Goal: Information Seeking & Learning: Learn about a topic

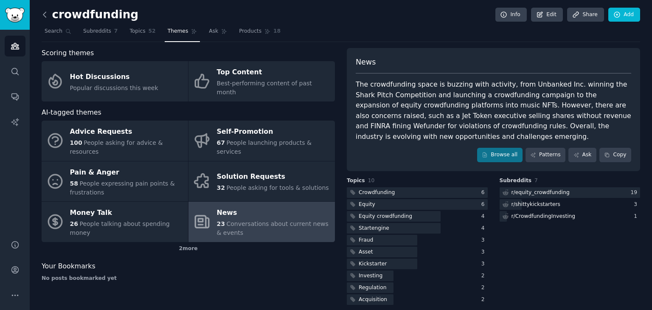
click at [44, 17] on icon at bounding box center [44, 14] width 9 height 9
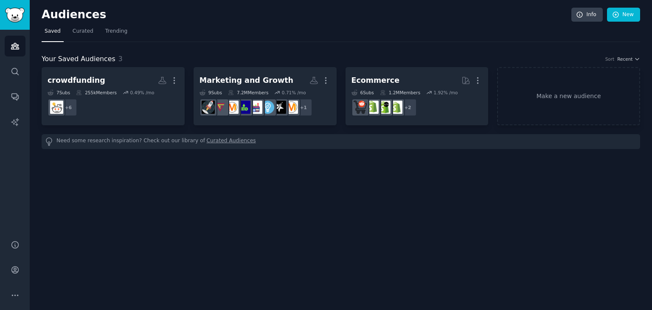
click at [186, 20] on h2 "Audiences" at bounding box center [307, 15] width 530 height 14
click at [199, 26] on nav "Saved Curated Trending" at bounding box center [341, 33] width 599 height 17
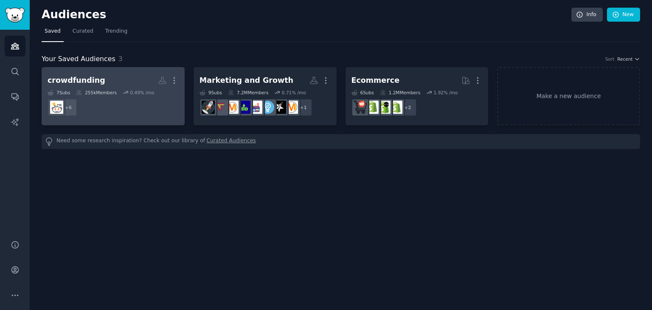
click at [133, 82] on h2 "crowdfunding More" at bounding box center [113, 80] width 131 height 15
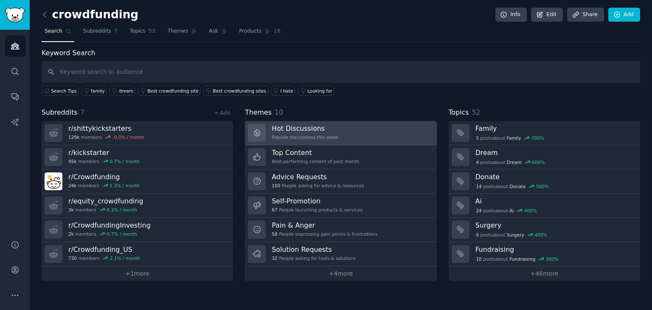
click at [315, 131] on h3 "Hot Discussions" at bounding box center [305, 128] width 66 height 9
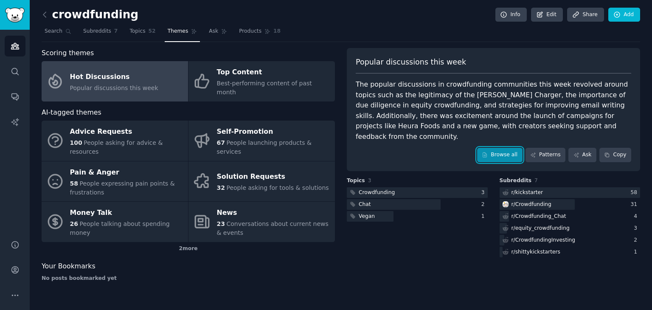
click at [509, 148] on link "Browse all" at bounding box center [499, 155] width 45 height 14
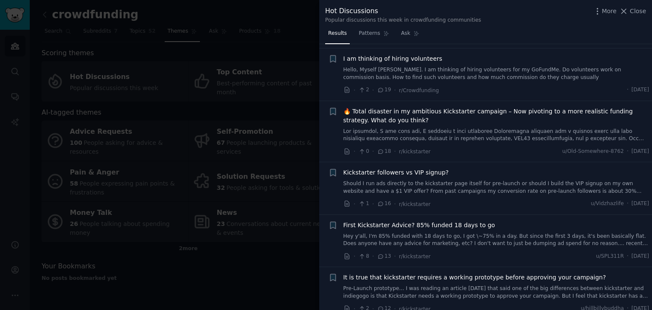
scroll to position [243, 0]
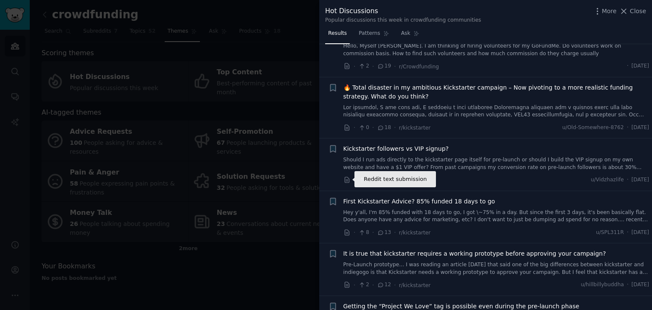
click at [347, 180] on icon at bounding box center [347, 180] width 4 height 6
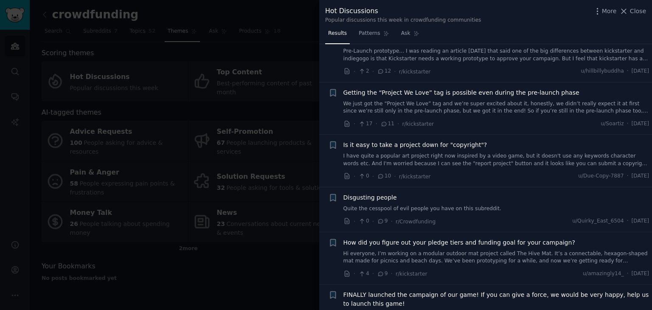
scroll to position [526, 0]
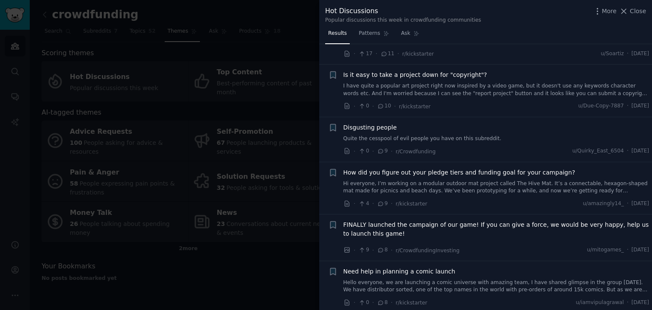
click at [470, 152] on div "· 0 · 9 · r/Crowdfunding u/Quirky_East_6504 · [DATE]" at bounding box center [497, 151] width 306 height 9
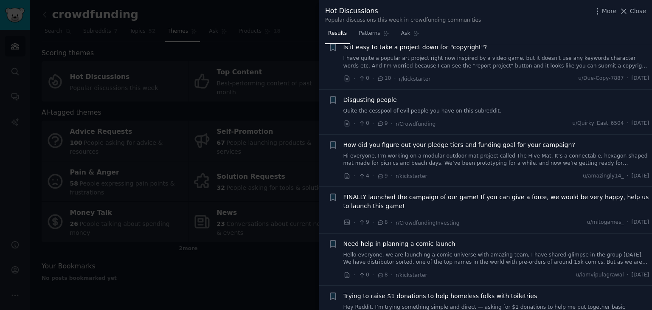
scroll to position [555, 0]
click at [496, 175] on div "· 4 · 9 · r/kickstarter u/amazingly14_ · [DATE]" at bounding box center [497, 174] width 306 height 9
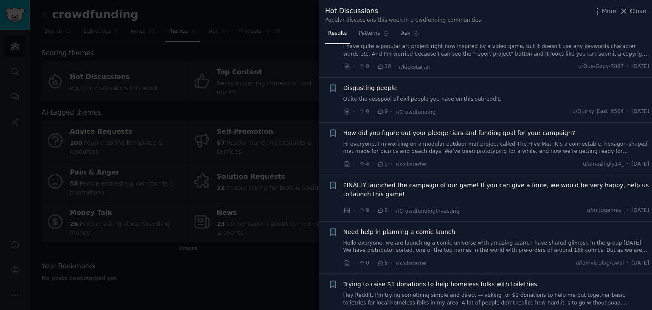
click at [472, 165] on div "· 4 · 9 · r/kickstarter u/amazingly14_ · [DATE]" at bounding box center [497, 164] width 306 height 9
click at [463, 167] on div "· 4 · 9 · r/kickstarter u/amazingly14_ · [DATE]" at bounding box center [497, 164] width 306 height 9
click at [447, 160] on div "· 4 · 9 · r/kickstarter u/amazingly14_ · [DATE]" at bounding box center [497, 164] width 306 height 9
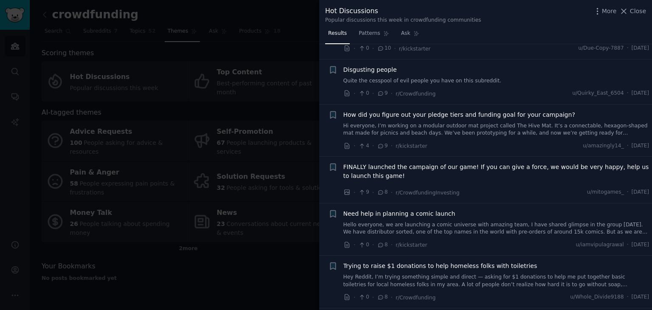
scroll to position [584, 0]
click at [346, 145] on icon at bounding box center [347, 146] width 4 height 6
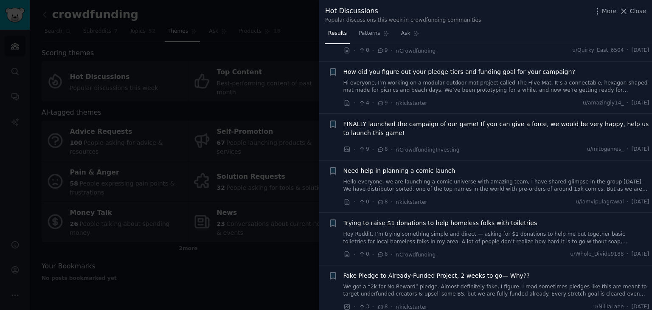
scroll to position [628, 0]
click at [345, 200] on icon at bounding box center [348, 201] width 8 height 8
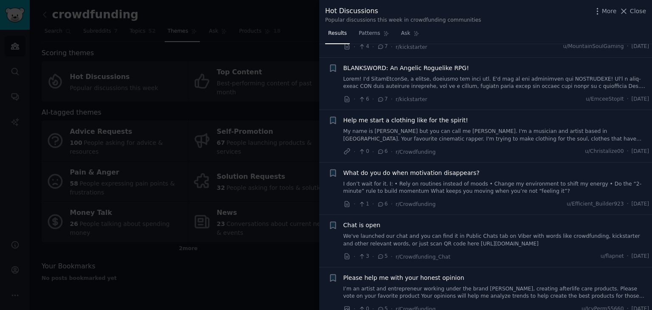
scroll to position [940, 0]
click at [345, 201] on icon at bounding box center [347, 203] width 4 height 6
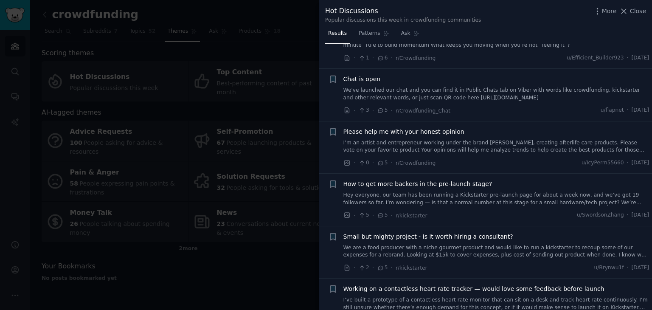
scroll to position [1094, 0]
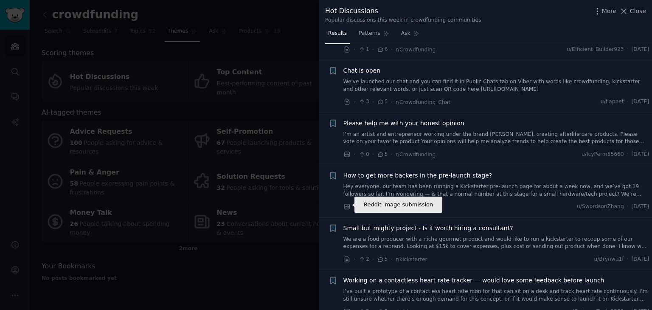
click at [349, 207] on icon at bounding box center [346, 206] width 5 height 5
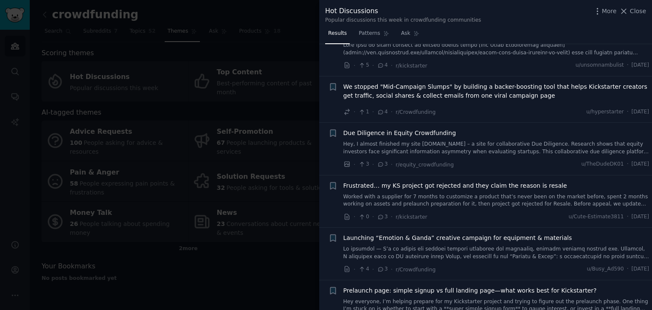
scroll to position [1577, 0]
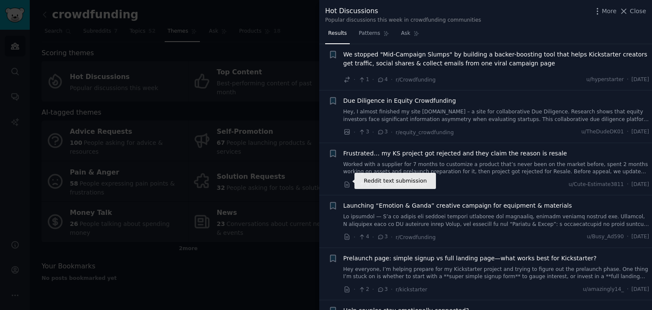
click at [347, 181] on icon at bounding box center [348, 185] width 8 height 8
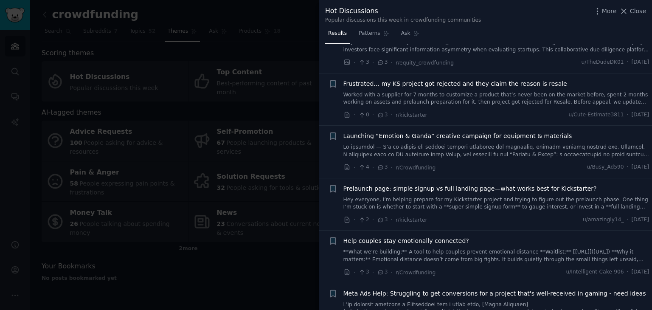
scroll to position [1666, 0]
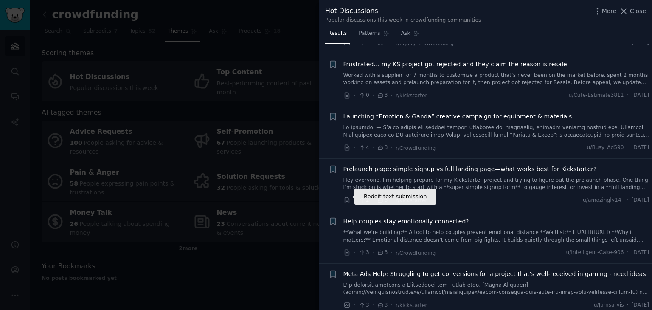
click at [345, 198] on icon at bounding box center [347, 201] width 4 height 6
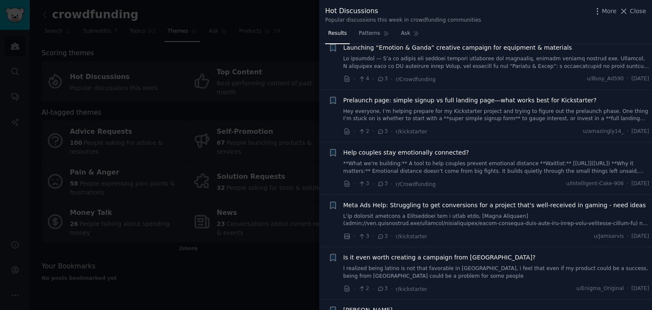
scroll to position [1736, 0]
click at [348, 179] on icon at bounding box center [348, 183] width 8 height 8
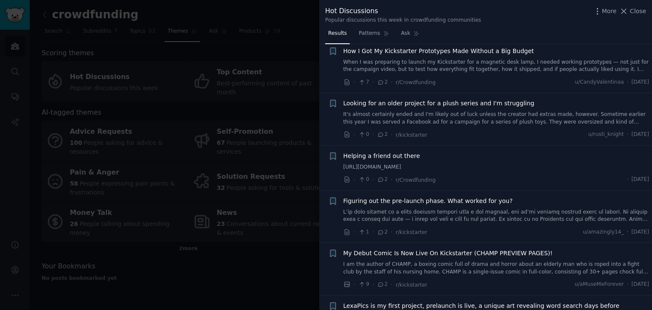
scroll to position [2357, 0]
click at [348, 229] on icon at bounding box center [348, 233] width 8 height 8
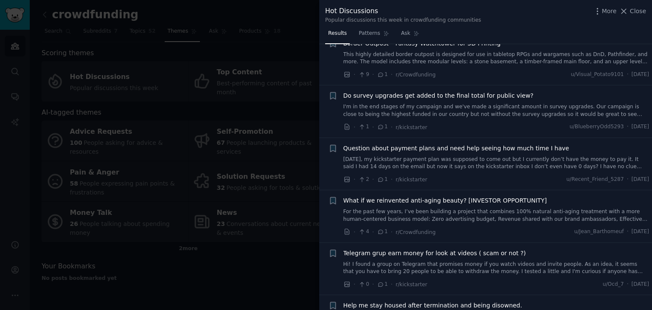
scroll to position [3051, 0]
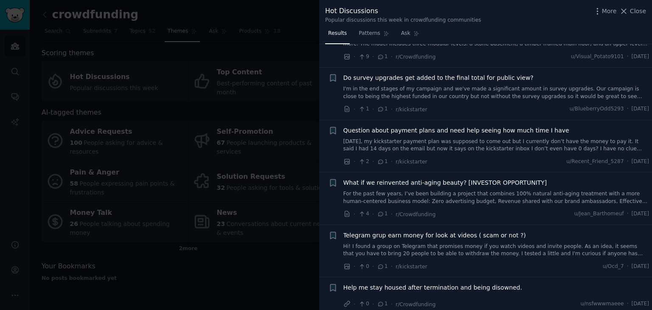
drag, startPoint x: 487, startPoint y: 149, endPoint x: 498, endPoint y: 153, distance: 12.0
click at [498, 153] on li "+ Question about payment plans and need help seeing how much time I have [DATE]…" at bounding box center [485, 146] width 333 height 52
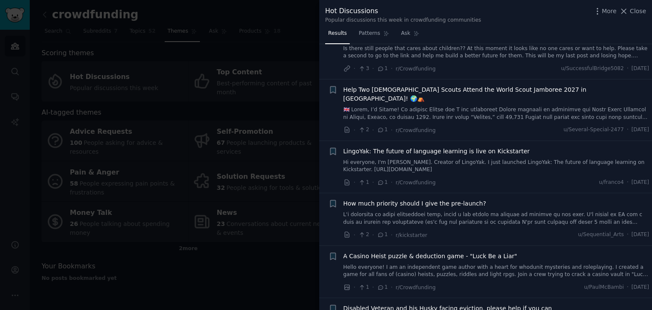
scroll to position [3339, 0]
click at [349, 231] on icon at bounding box center [347, 234] width 4 height 6
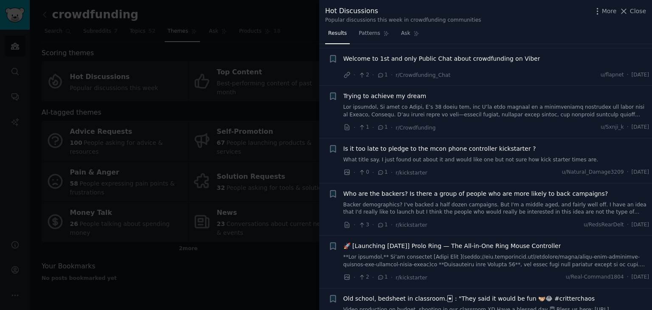
scroll to position [3642, 0]
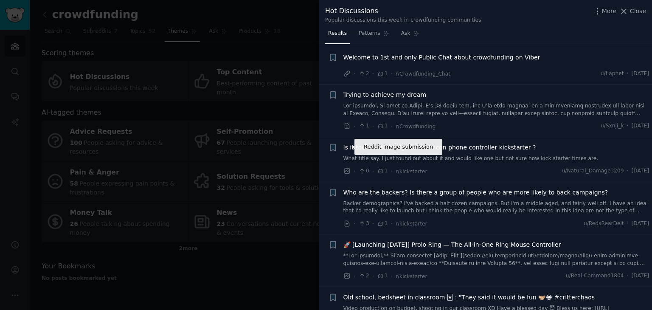
click at [344, 169] on icon at bounding box center [346, 171] width 5 height 5
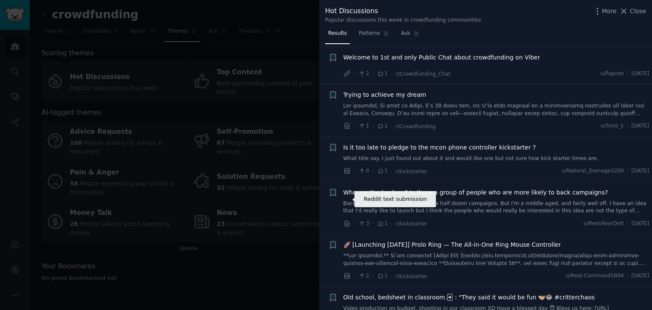
click at [344, 220] on icon at bounding box center [348, 224] width 8 height 8
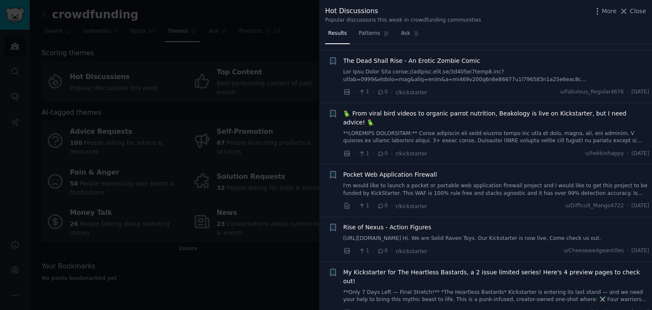
scroll to position [4808, 0]
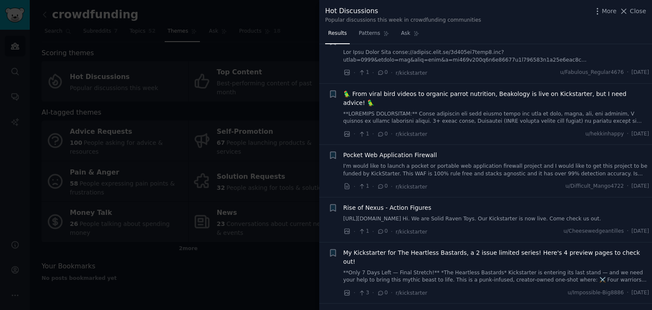
click at [289, 243] on div at bounding box center [326, 155] width 652 height 310
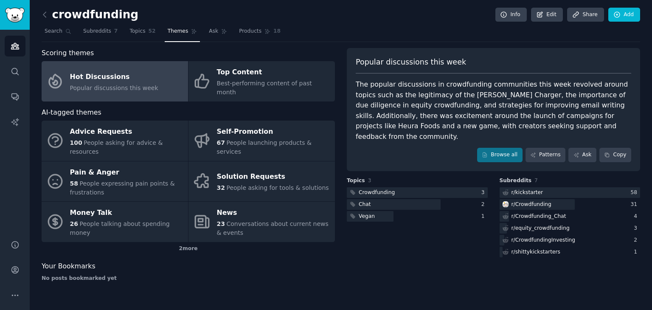
click at [50, 14] on link at bounding box center [47, 15] width 11 height 14
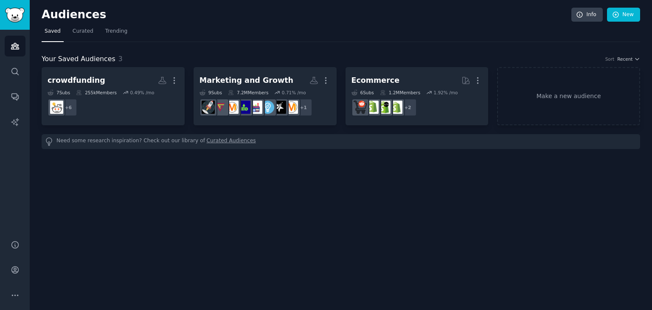
click at [215, 26] on nav "Saved Curated Trending" at bounding box center [341, 33] width 599 height 17
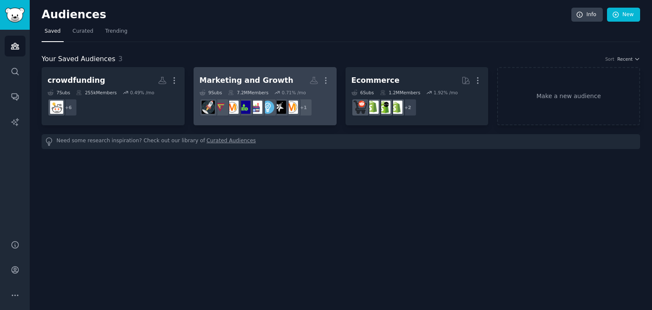
click at [287, 74] on h2 "Marketing and Growth More" at bounding box center [265, 80] width 131 height 15
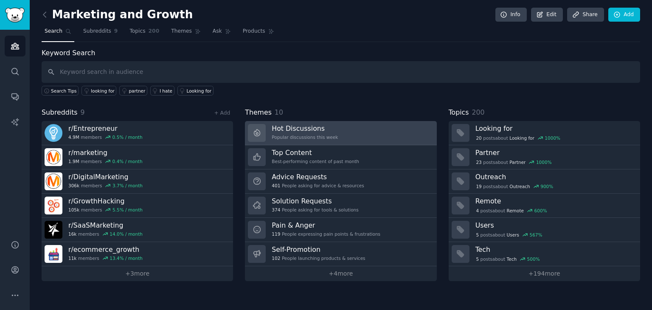
click at [315, 128] on h3 "Hot Discussions" at bounding box center [305, 128] width 66 height 9
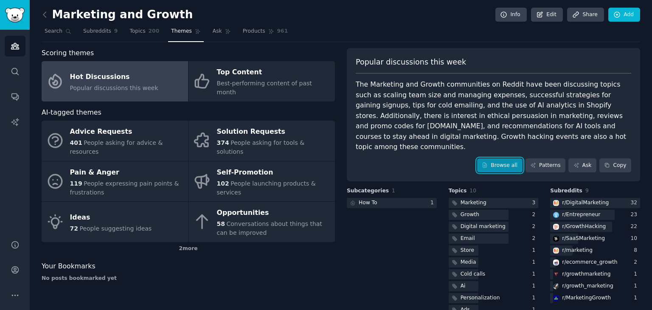
click at [501, 158] on link "Browse all" at bounding box center [499, 165] width 45 height 14
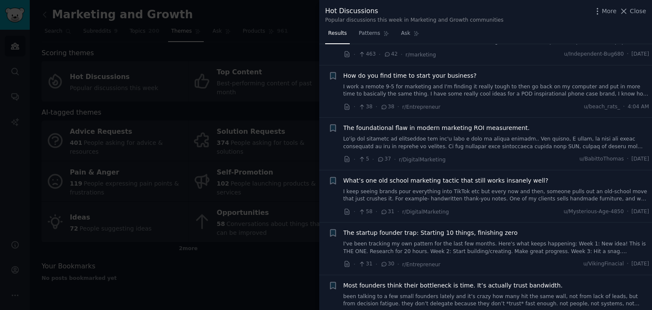
scroll to position [360, 0]
click at [268, 255] on div at bounding box center [326, 155] width 652 height 310
